Goal: Task Accomplishment & Management: Use online tool/utility

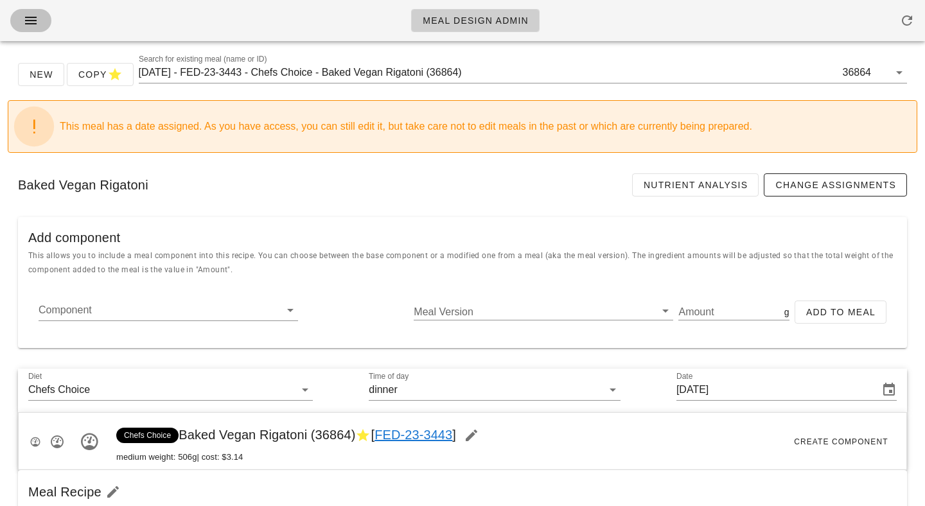
click at [33, 26] on icon "button" at bounding box center [30, 20] width 15 height 15
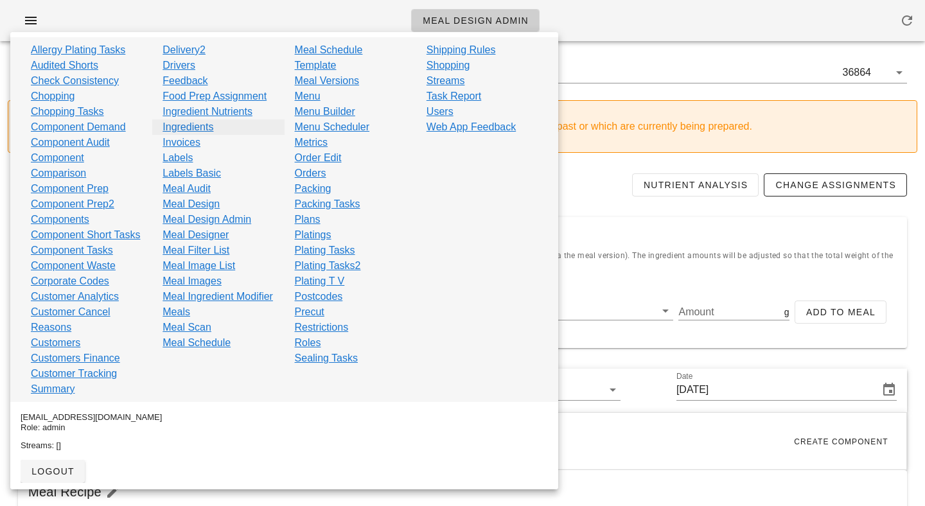
click at [195, 125] on link "Ingredients" at bounding box center [187, 126] width 51 height 15
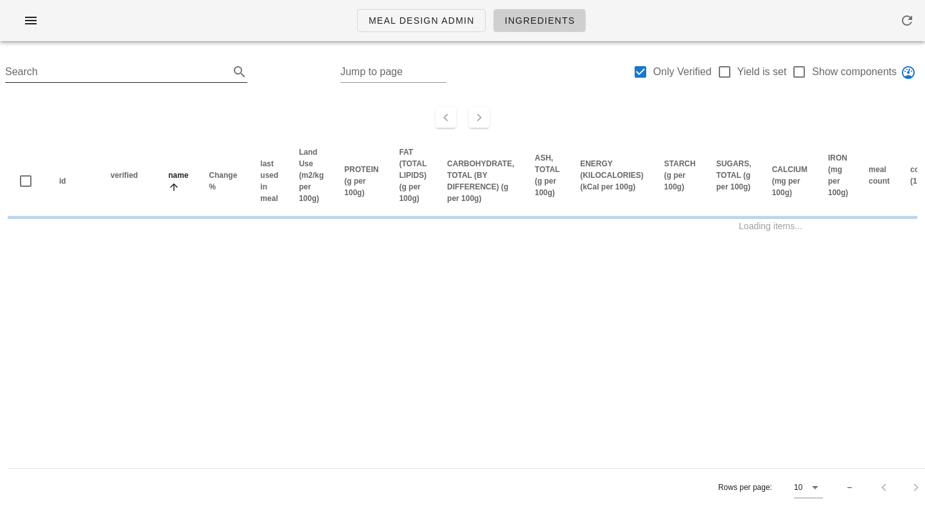
click at [174, 66] on input "Search" at bounding box center [115, 72] width 221 height 21
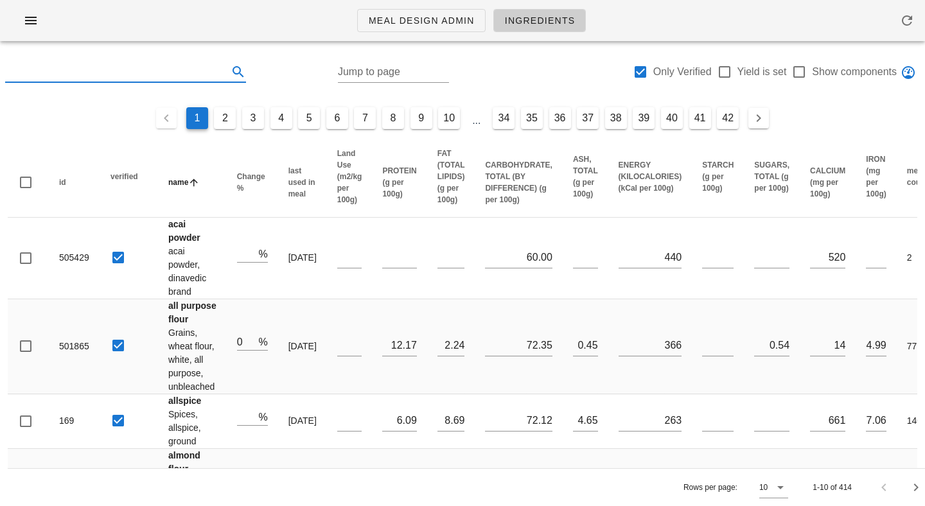
click at [174, 66] on input "text" at bounding box center [115, 72] width 220 height 21
click at [175, 54] on div "Search" at bounding box center [125, 64] width 241 height 21
click at [175, 67] on input "text" at bounding box center [115, 72] width 220 height 21
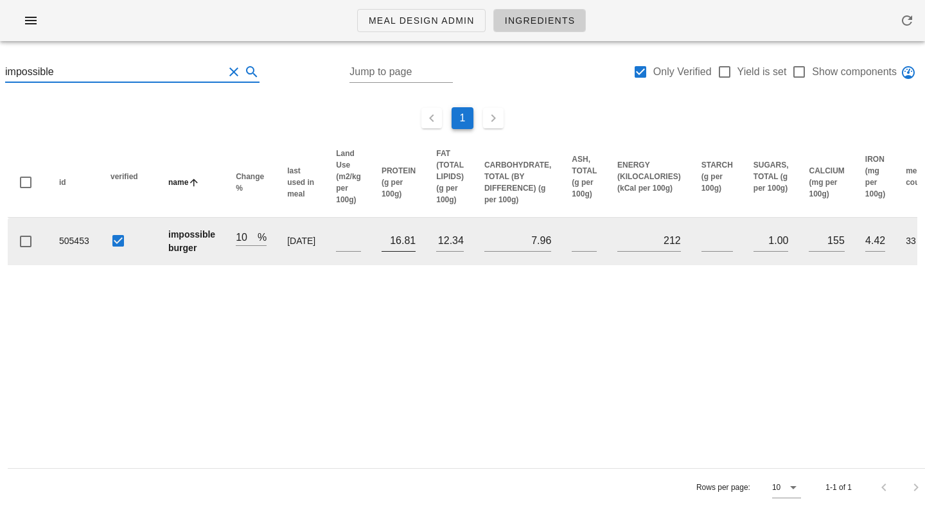
scroll to position [0, 641]
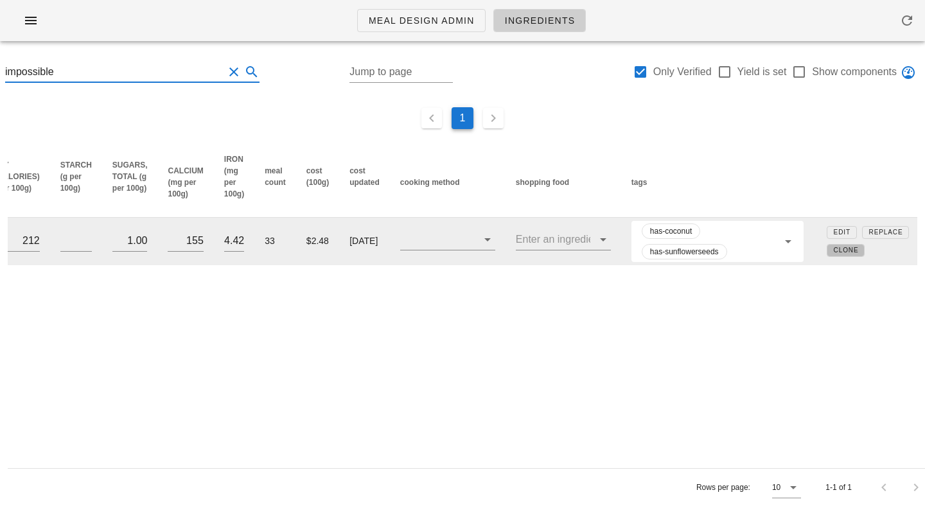
click at [838, 251] on span "Clone" at bounding box center [846, 250] width 26 height 7
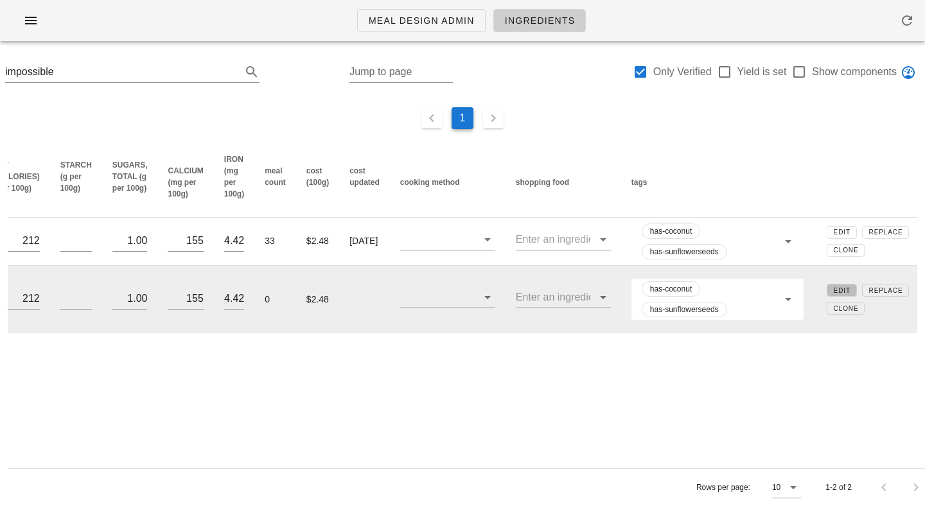
click at [828, 294] on button "Edit" at bounding box center [841, 290] width 30 height 13
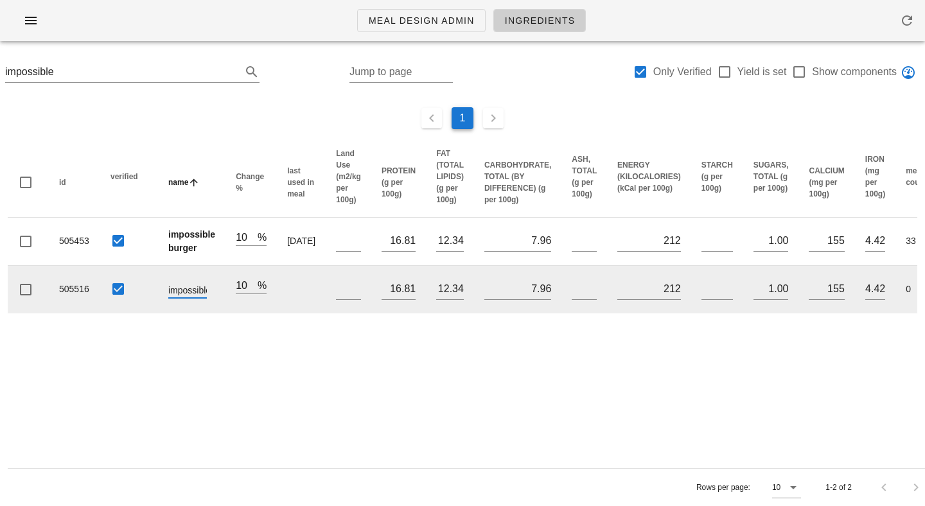
scroll to position [0, 67]
click at [194, 285] on input "impossible burger CLONE" at bounding box center [187, 289] width 39 height 17
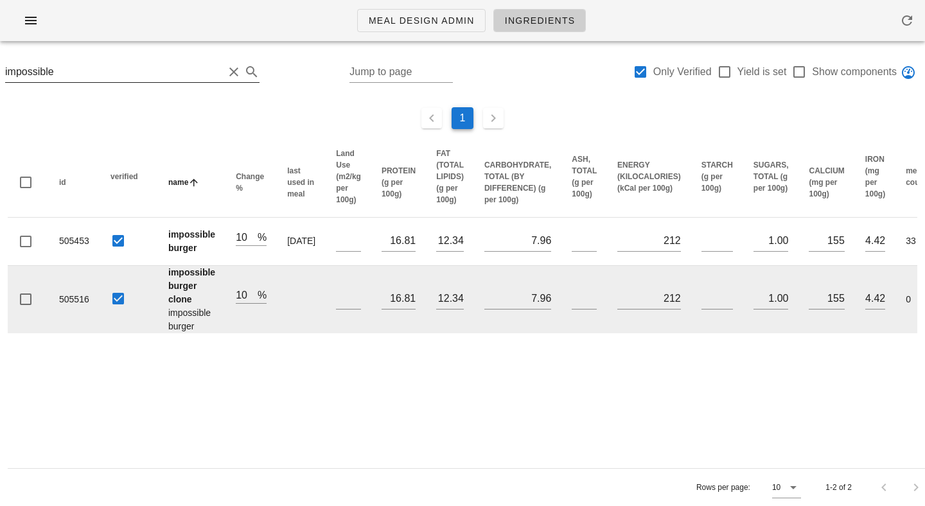
click at [172, 68] on input "impossible" at bounding box center [114, 72] width 218 height 21
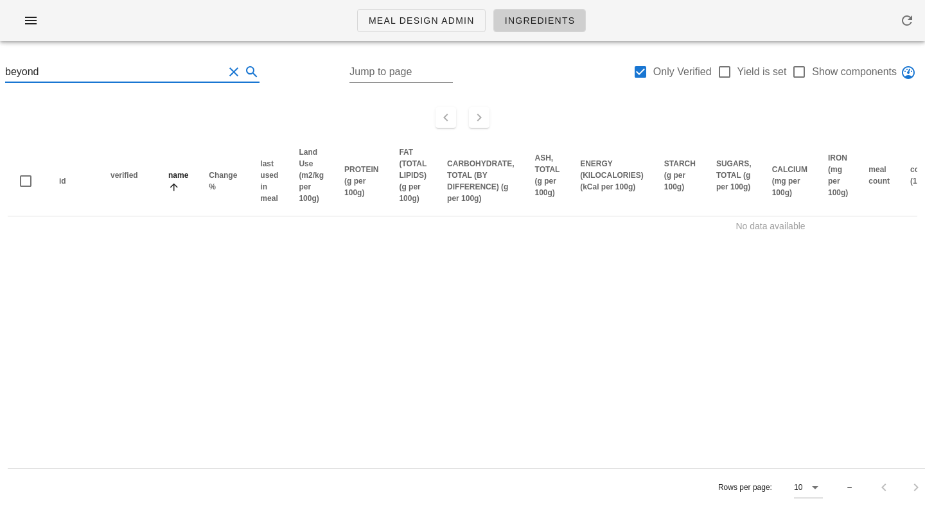
click at [171, 74] on input "beyond" at bounding box center [114, 72] width 218 height 21
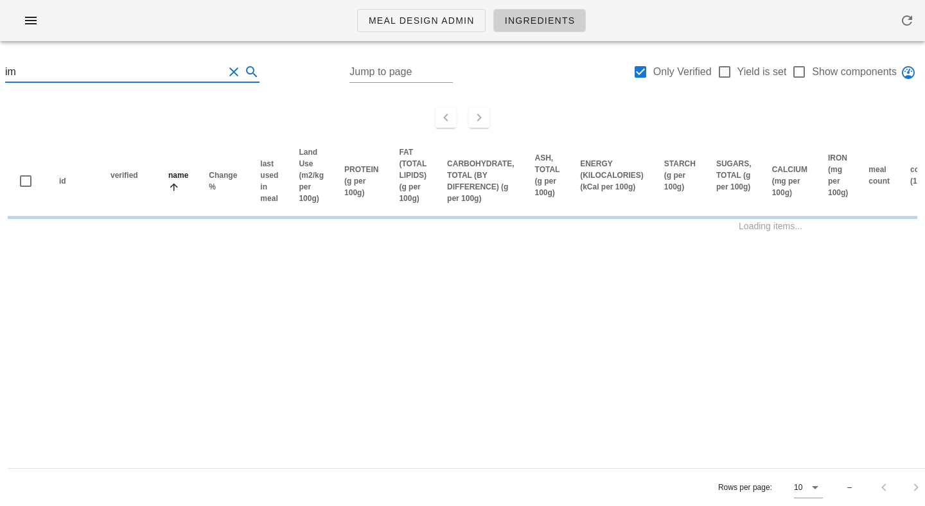
type input "i"
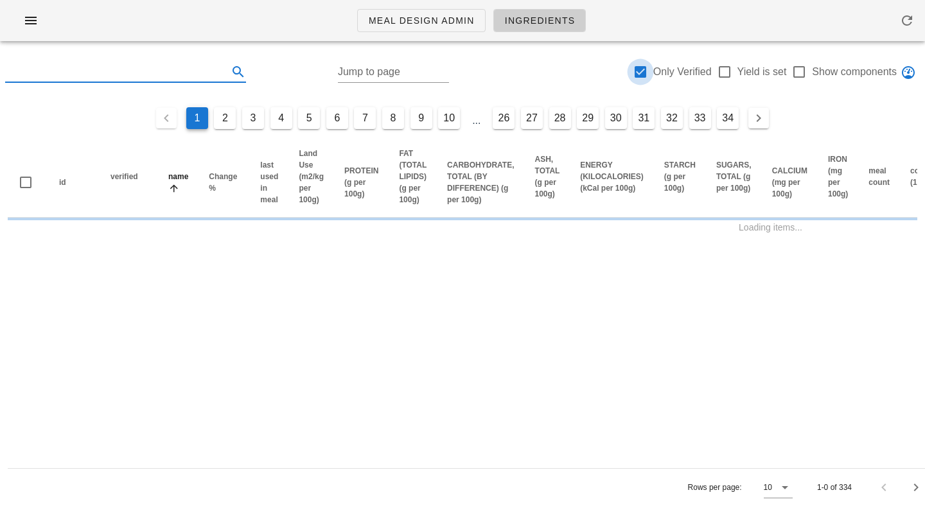
click at [639, 69] on div at bounding box center [640, 72] width 22 height 22
checkbox input "false"
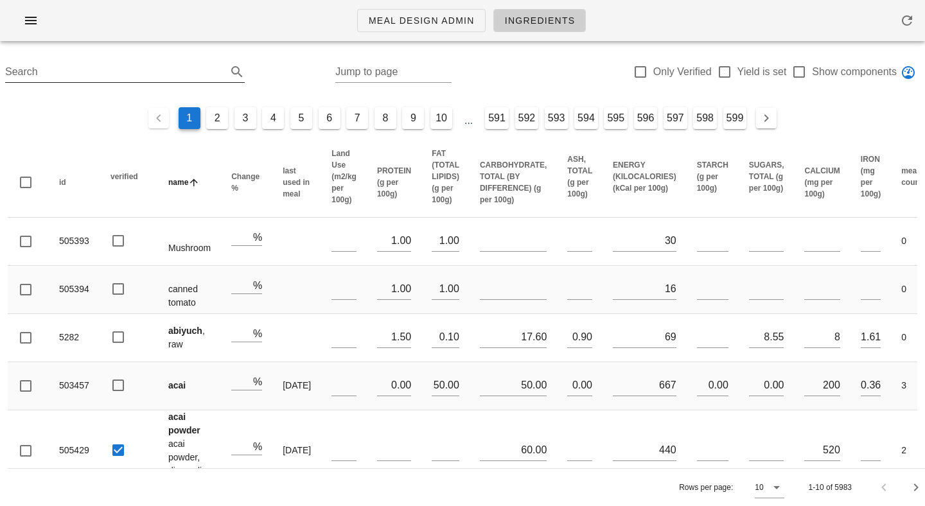
click at [75, 76] on input "Search" at bounding box center [114, 72] width 219 height 21
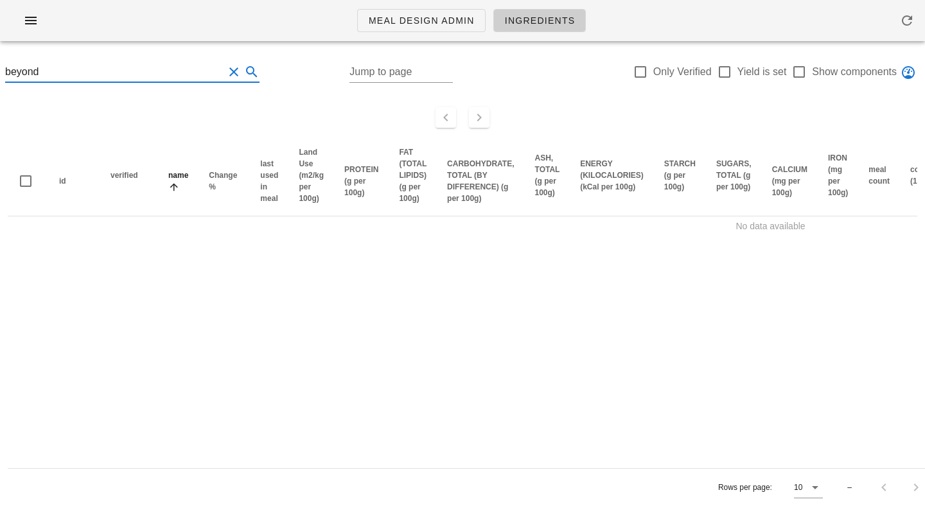
click at [86, 74] on input "beyond" at bounding box center [114, 72] width 218 height 21
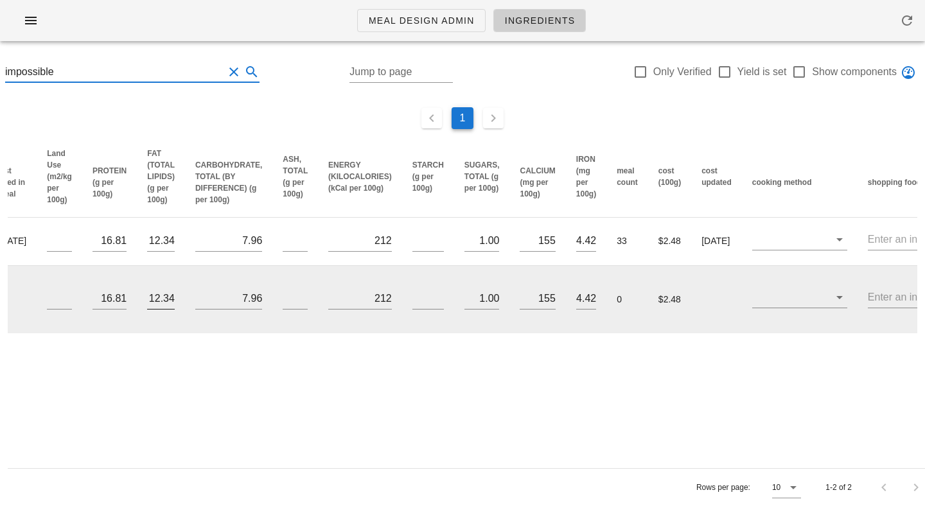
scroll to position [0, 641]
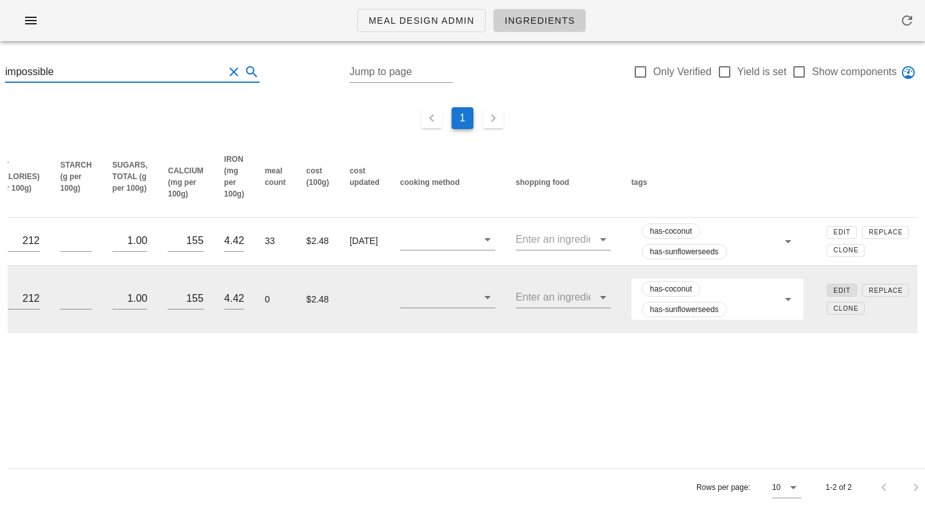
type input "impossible"
click at [833, 291] on span "Edit" at bounding box center [841, 290] width 17 height 7
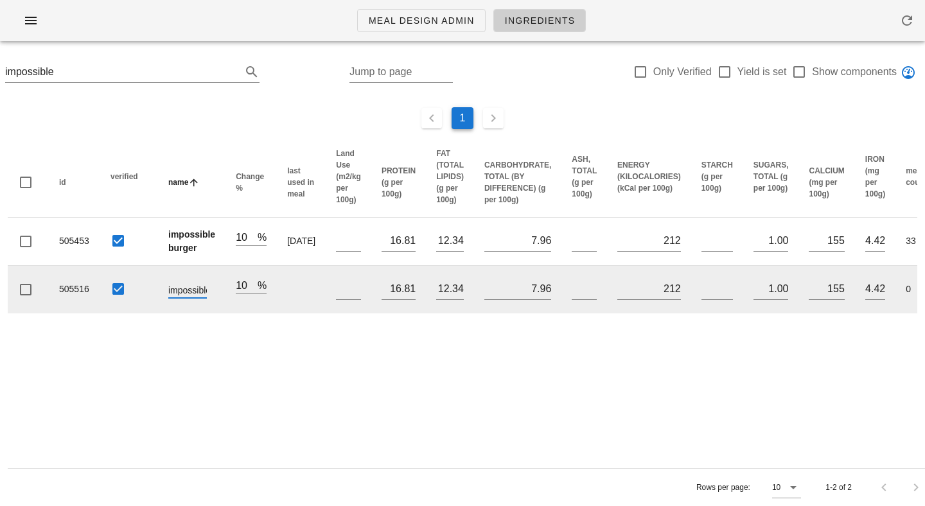
scroll to position [0, 67]
click at [179, 287] on input "impossible burger CLONE" at bounding box center [187, 289] width 39 height 17
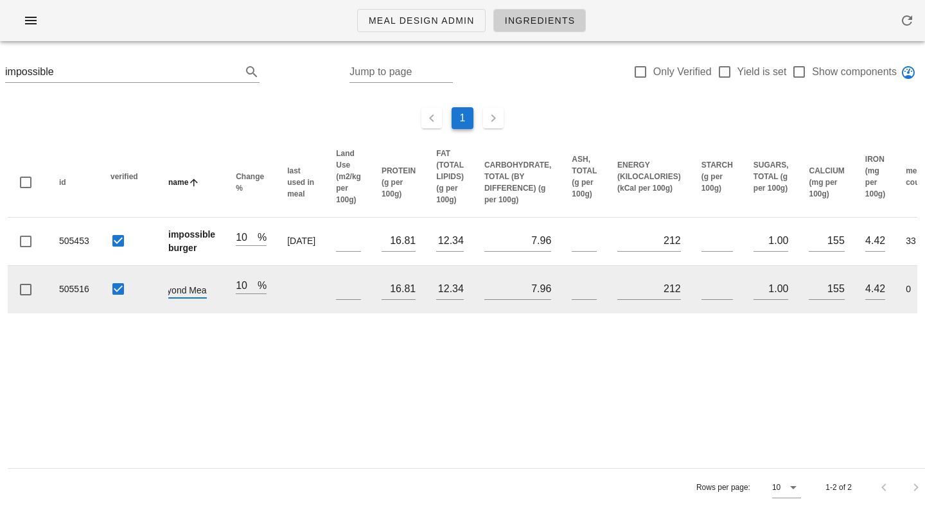
type input "Beyond Meat"
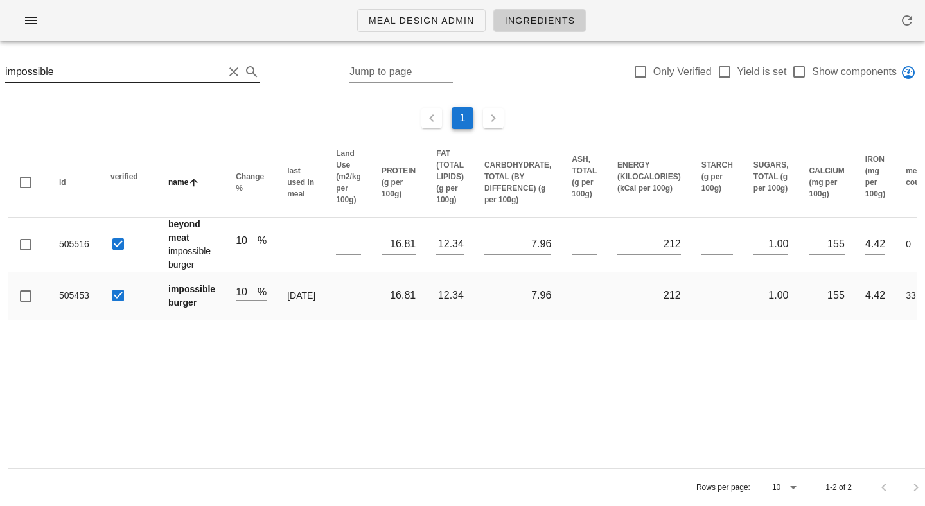
click at [96, 71] on input "impossible" at bounding box center [114, 72] width 218 height 21
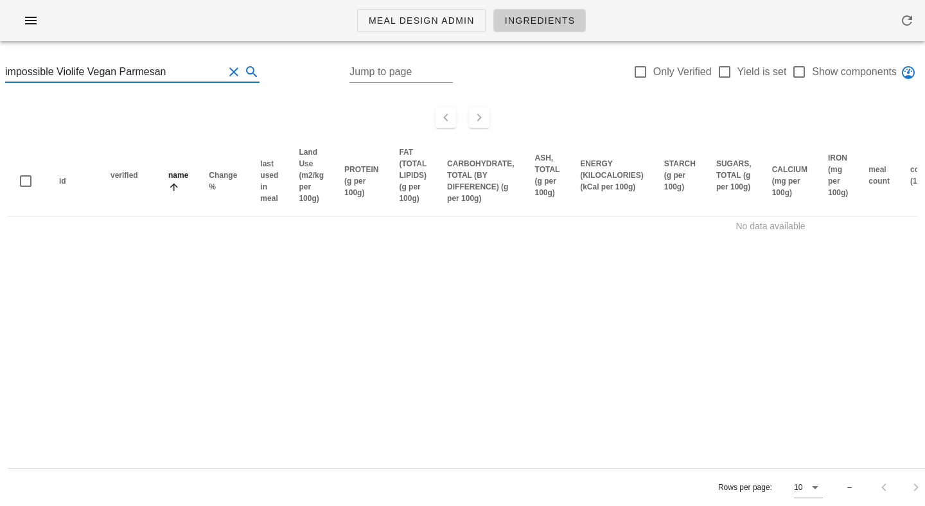
click at [96, 71] on input "impossible Violife Vegan Parmesan" at bounding box center [114, 72] width 218 height 21
click at [40, 70] on input "impossible Violife Vegan Parmesan" at bounding box center [114, 72] width 218 height 21
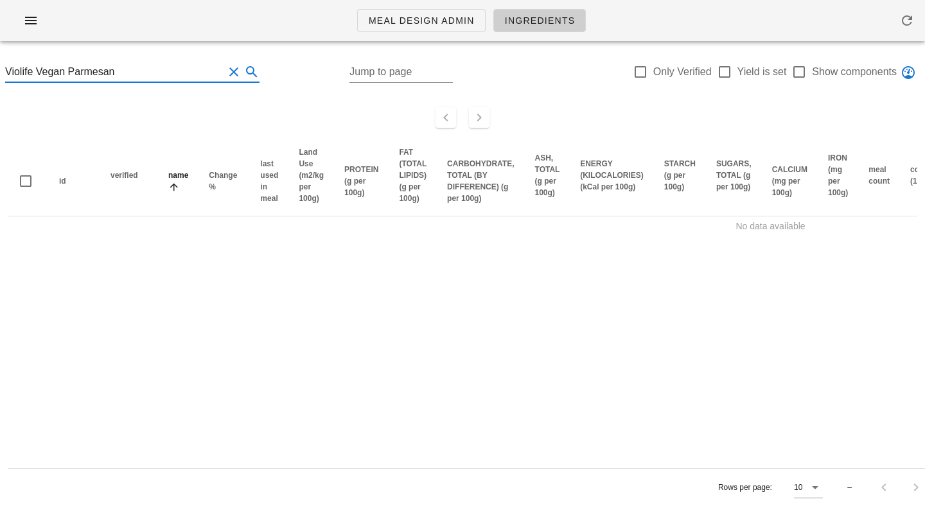
click at [85, 70] on input "Violife Vegan Parmesan" at bounding box center [114, 72] width 218 height 21
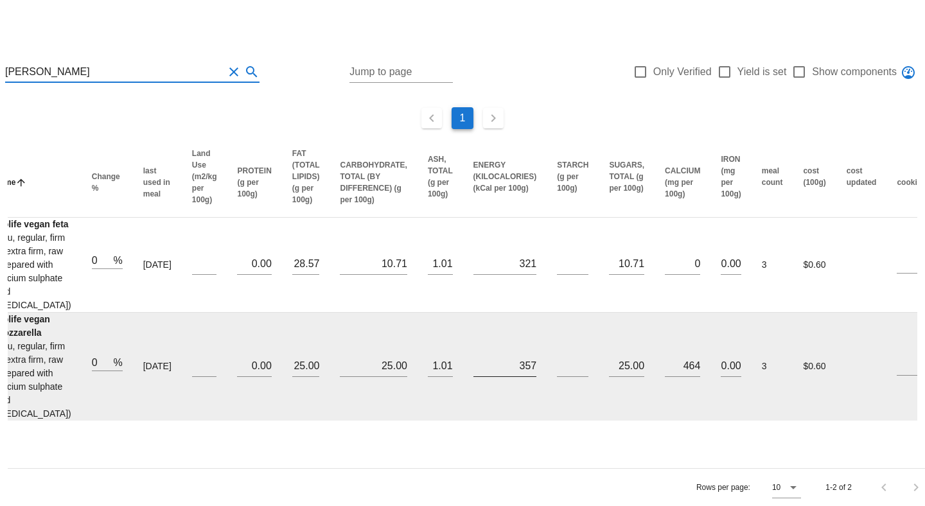
scroll to position [0, 630]
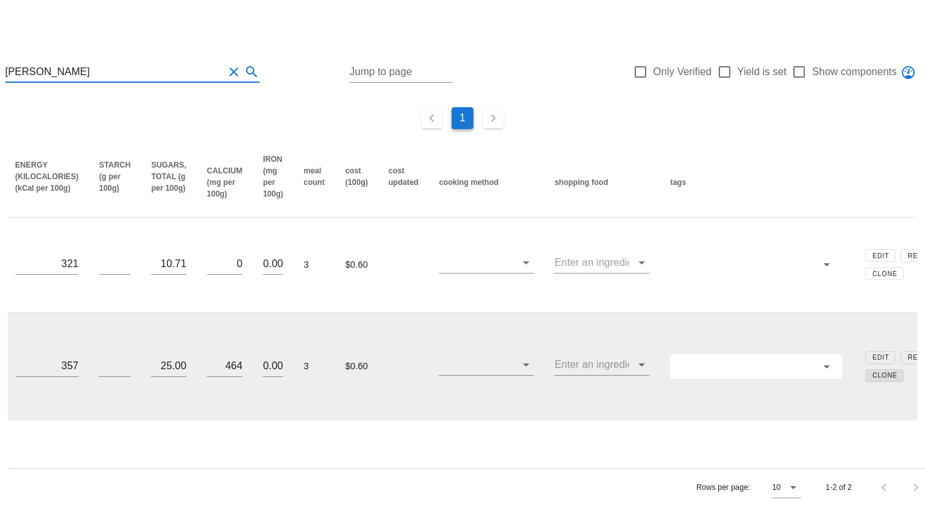
type input "[PERSON_NAME]"
click at [871, 372] on span "Clone" at bounding box center [884, 375] width 26 height 7
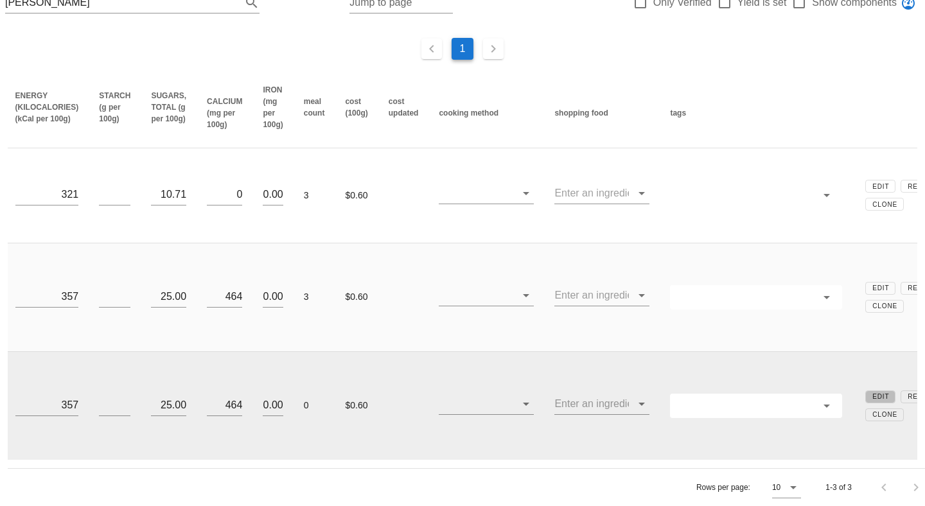
click at [871, 393] on span "Edit" at bounding box center [879, 396] width 17 height 7
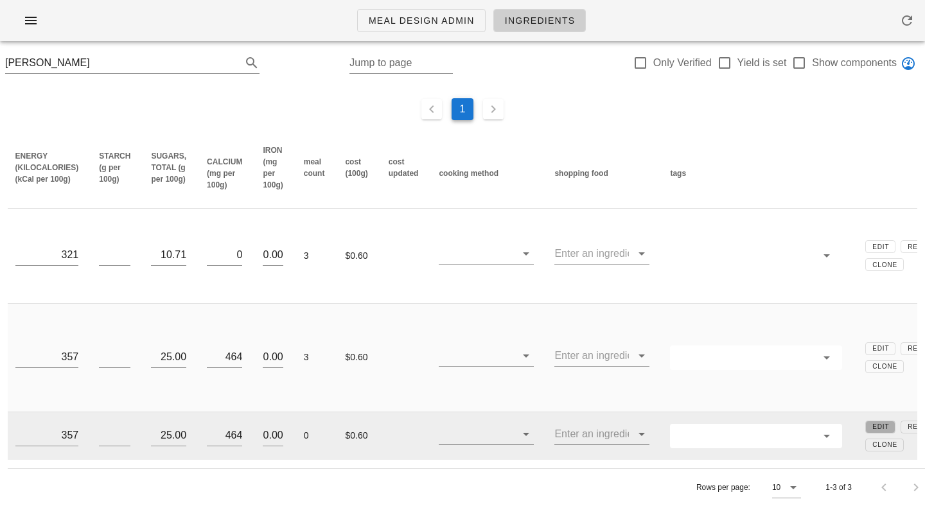
scroll to position [0, 92]
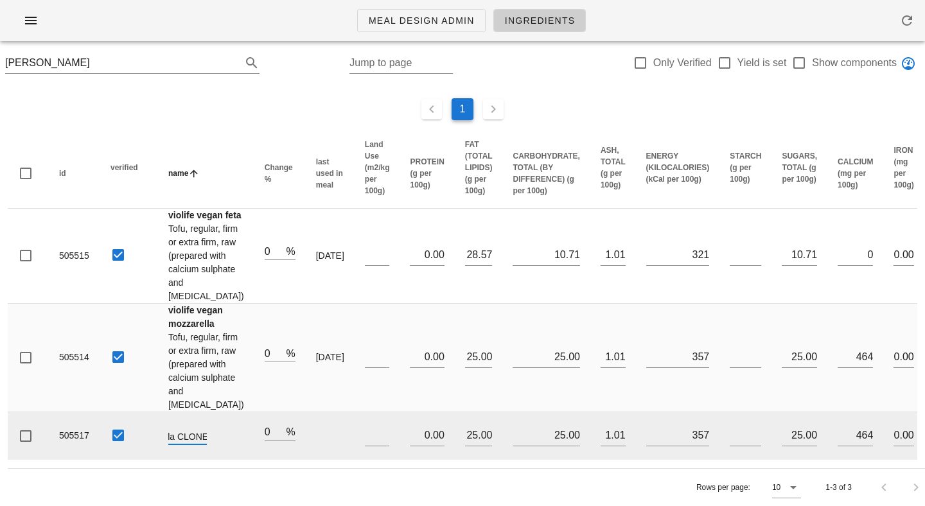
click at [187, 435] on input "Violife Vegan Mozzarella CLONE" at bounding box center [187, 436] width 39 height 17
click at [186, 439] on input "Violife Vegan Mozzarella CLONE" at bounding box center [187, 436] width 39 height 17
type input "Violife Vegan Parmesan"
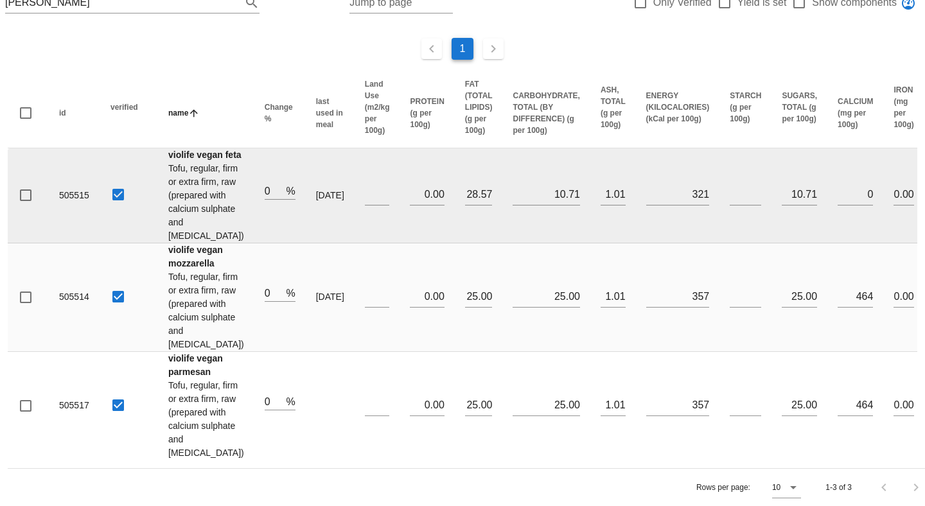
scroll to position [0, 0]
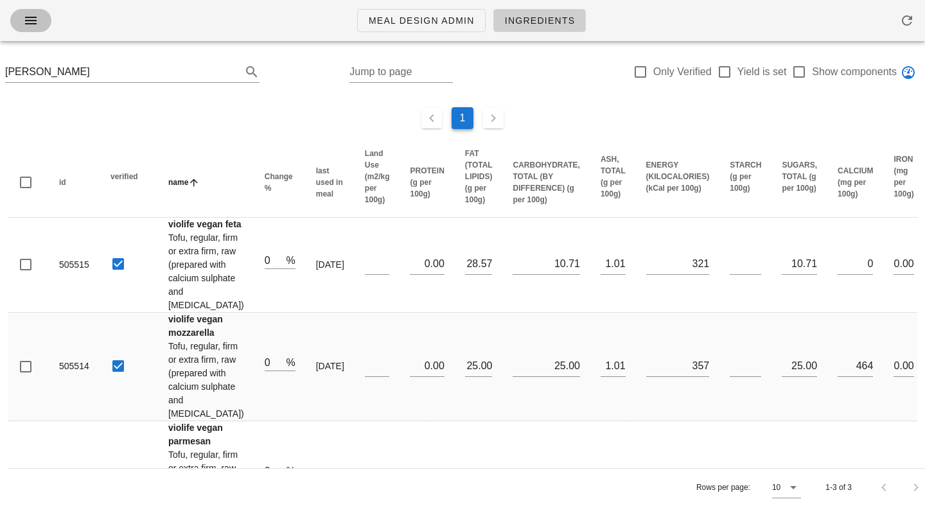
click at [42, 11] on button "button" at bounding box center [30, 20] width 41 height 23
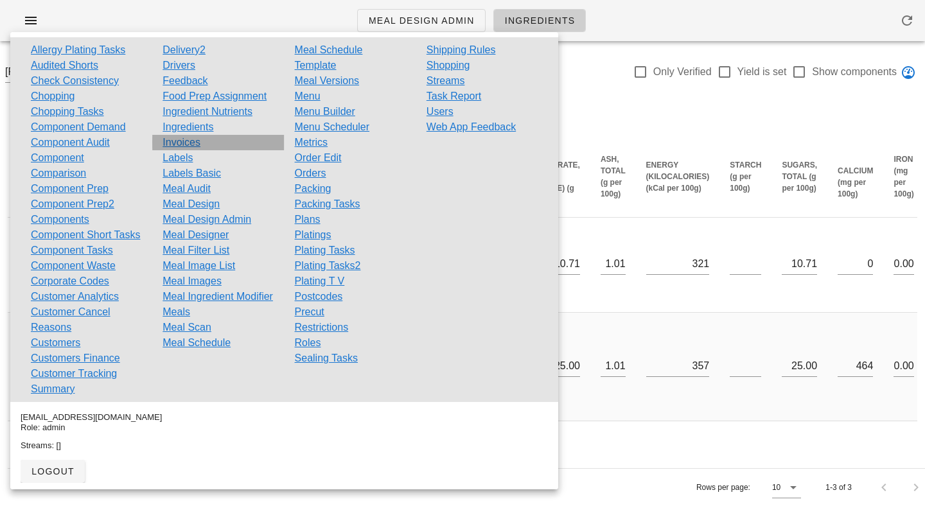
click at [191, 139] on link "Invoices" at bounding box center [181, 142] width 38 height 15
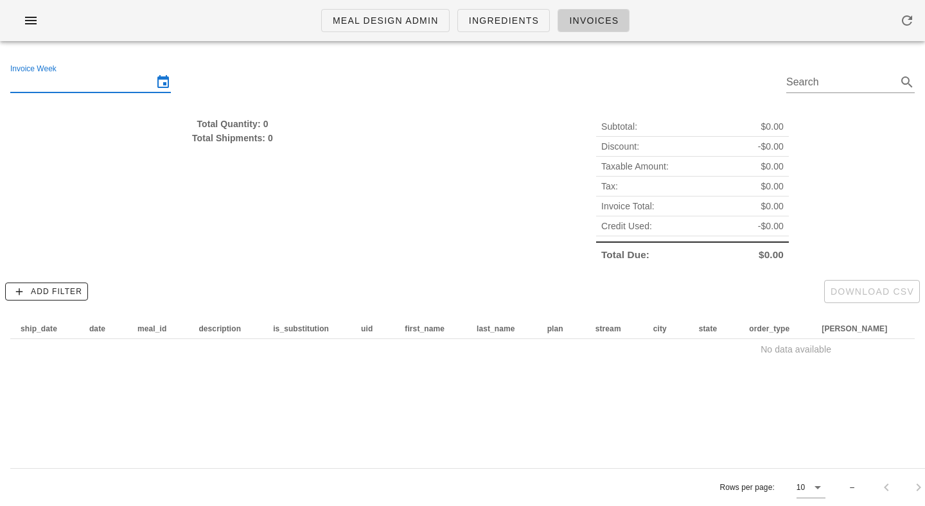
click at [85, 78] on input "Invoice Week" at bounding box center [81, 82] width 143 height 21
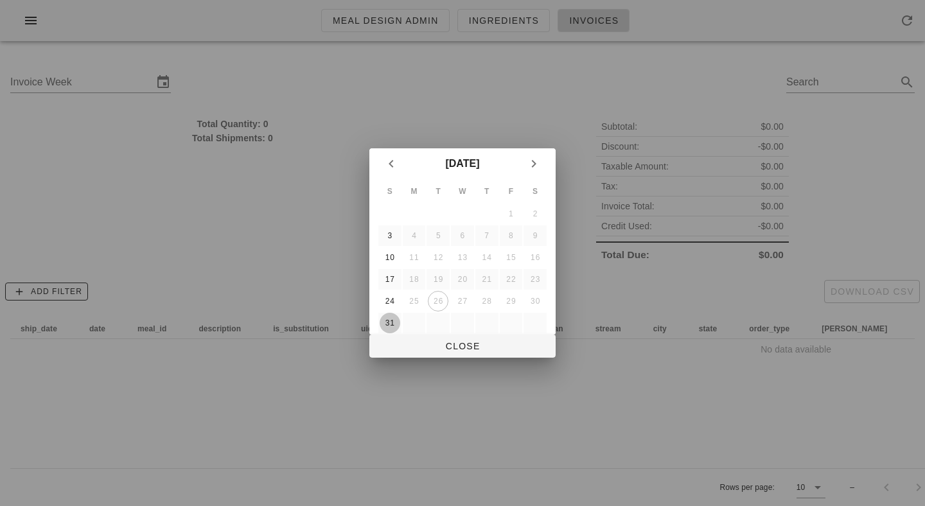
click at [392, 315] on button "31" at bounding box center [389, 323] width 21 height 21
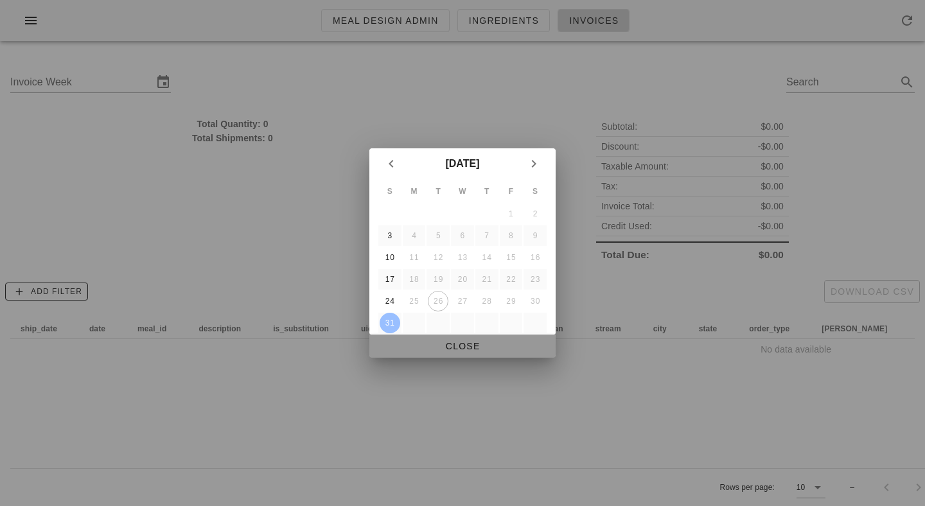
click at [453, 342] on span "Close" at bounding box center [462, 346] width 166 height 10
type input "[DATE]"
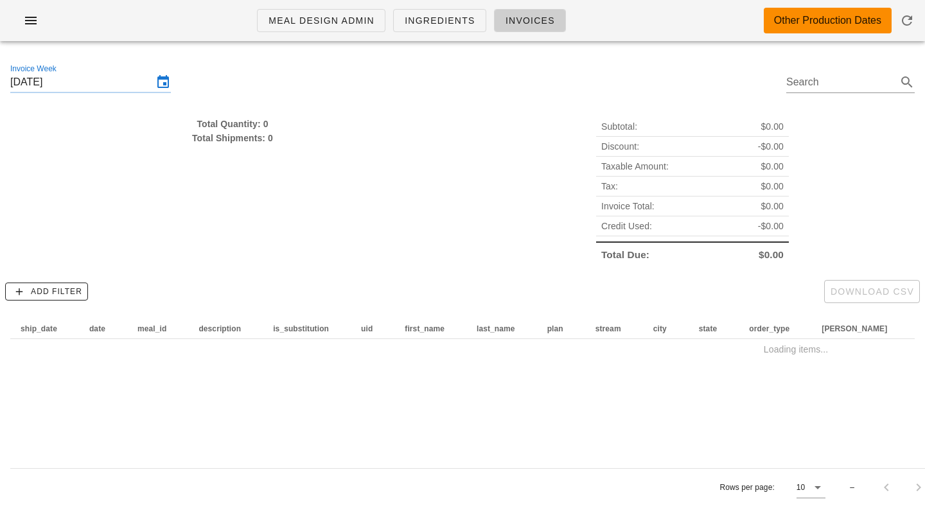
click at [251, 123] on div "Total Quantity: 0" at bounding box center [232, 124] width 444 height 14
drag, startPoint x: 251, startPoint y: 123, endPoint x: 289, endPoint y: 164, distance: 56.4
click at [289, 164] on div "Total Quantity: 0 Total Shipments: 0" at bounding box center [233, 190] width 460 height 163
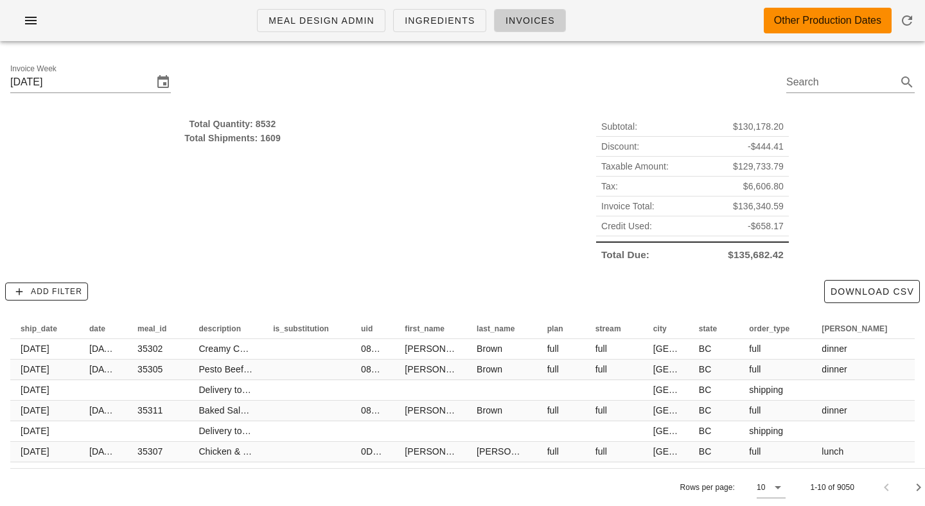
click at [268, 123] on div "Total Quantity: 8532" at bounding box center [232, 124] width 444 height 14
drag, startPoint x: 268, startPoint y: 123, endPoint x: 292, endPoint y: 155, distance: 40.8
click at [292, 155] on div "Total Quantity: 8532 Total Shipments: 1609" at bounding box center [233, 190] width 460 height 163
